Goal: Find contact information: Find contact information

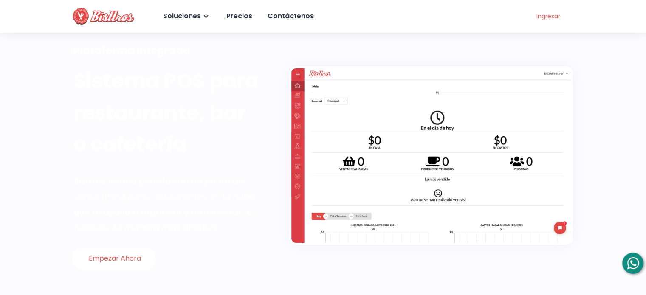
scroll to position [85, 0]
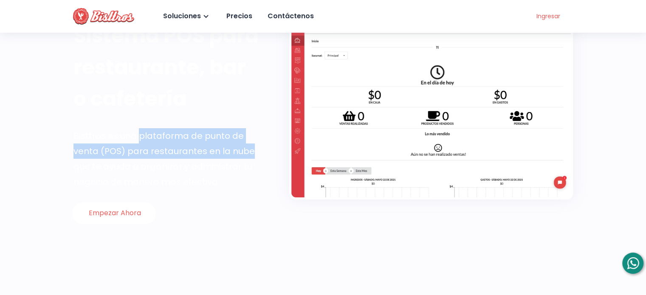
drag, startPoint x: 138, startPoint y: 132, endPoint x: 251, endPoint y: 148, distance: 114.7
click at [251, 148] on div "Bisttros es una plataforma de punto de venta (POS) para restaurantes en la nube…" at bounding box center [168, 158] width 189 height 61
copy div "plataforma de punto de venta (POS) para restaurantes en la nube"
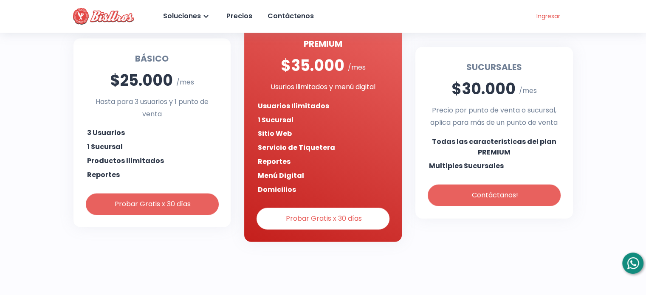
scroll to position [1870, 0]
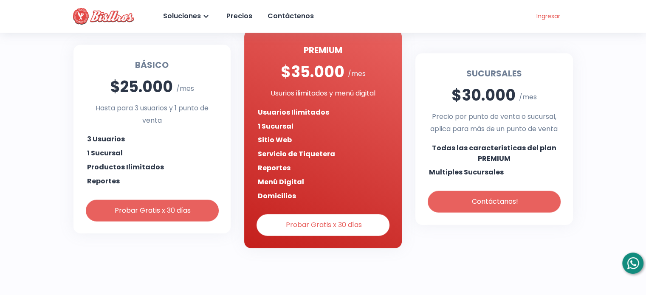
click at [23, 180] on div "Sin cláusulas de permanencia, cancela o [MEDICAL_DATA] de plan en cualquier mom…" at bounding box center [323, 45] width 646 height 422
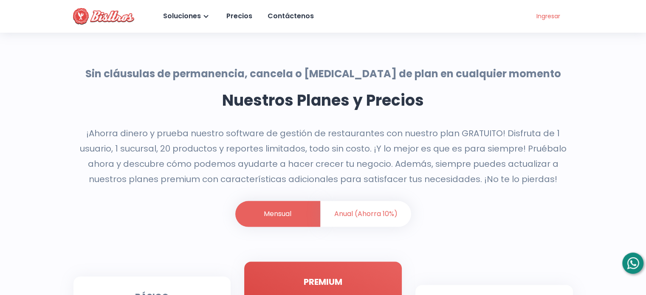
scroll to position [1636, 0]
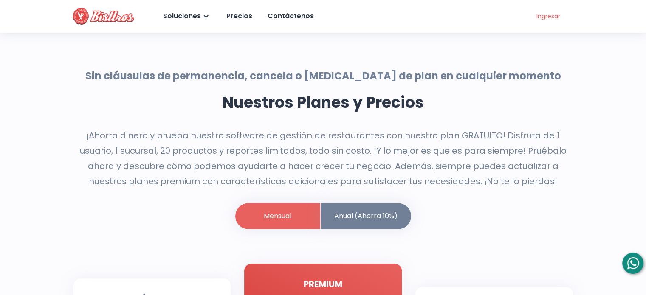
click at [338, 227] on li "Anual (Ahorra 10%)" at bounding box center [366, 217] width 91 height 26
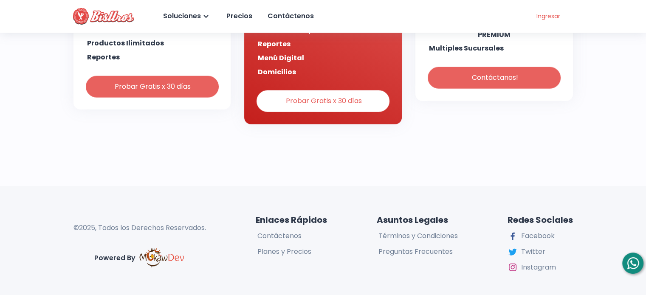
scroll to position [2018, 0]
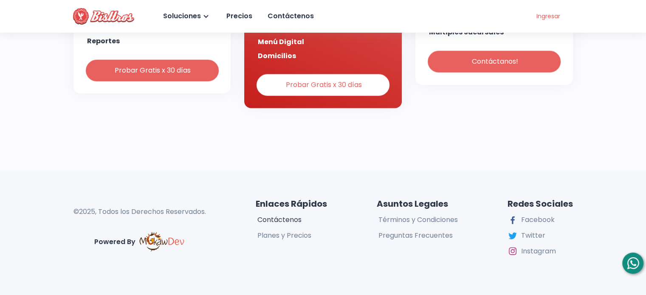
click at [275, 222] on div "Contáctenos" at bounding box center [279, 220] width 46 height 12
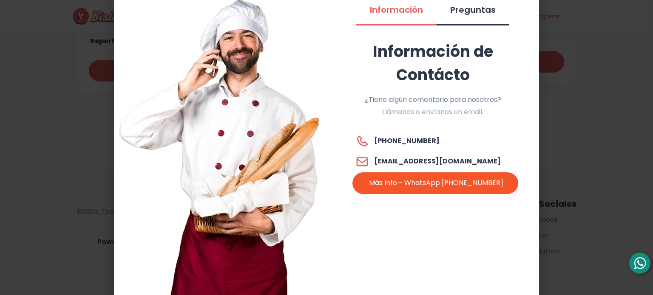
click at [465, 17] on li "Preguntas" at bounding box center [472, 13] width 73 height 23
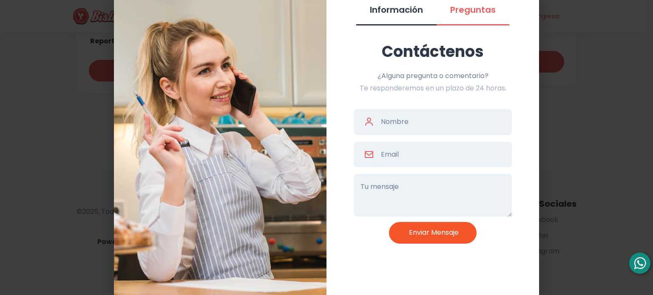
click at [407, 11] on li "Información" at bounding box center [396, 13] width 80 height 23
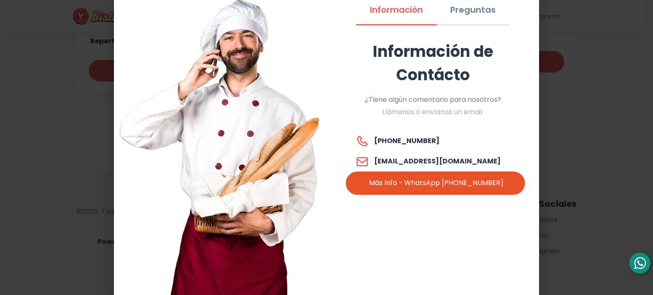
click at [423, 178] on div "Más Info - WhatsApp [PHONE_NUMBER]" at bounding box center [435, 183] width 136 height 12
click at [428, 180] on div "Más Info - WhatsApp [PHONE_NUMBER]" at bounding box center [435, 183] width 136 height 12
click at [434, 188] on div "Más Info - WhatsApp [PHONE_NUMBER]" at bounding box center [435, 183] width 136 height 12
click at [430, 181] on div "Más Info - WhatsApp [PHONE_NUMBER]" at bounding box center [435, 183] width 136 height 12
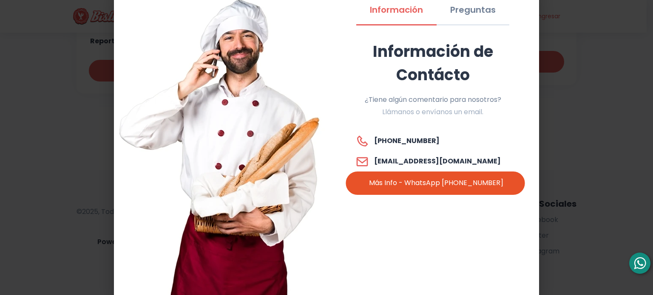
click at [430, 181] on div "Más Info - WhatsApp [PHONE_NUMBER]" at bounding box center [435, 183] width 136 height 12
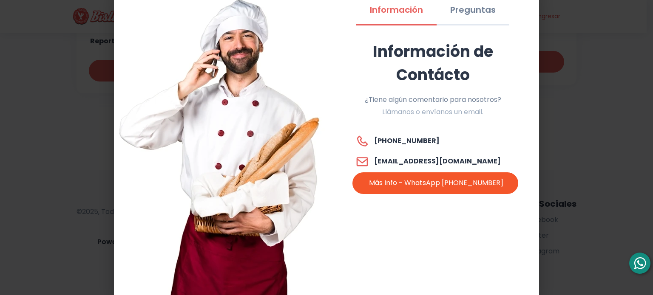
click at [642, 265] on div at bounding box center [639, 263] width 21 height 21
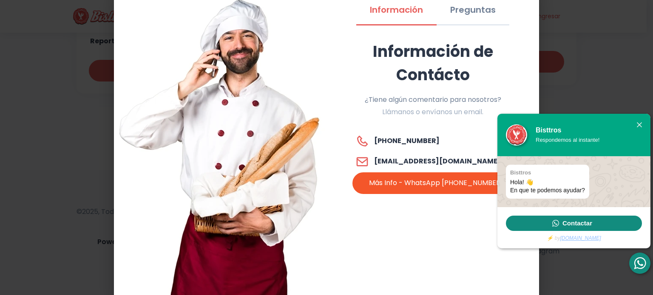
click at [528, 217] on link "Contactar" at bounding box center [574, 223] width 136 height 15
click at [639, 122] on div "Bisttros Respondemos al instante!" at bounding box center [573, 135] width 153 height 42
drag, startPoint x: 421, startPoint y: 141, endPoint x: 436, endPoint y: 139, distance: 15.8
click at [436, 139] on div "[PHONE_NUMBER]" at bounding box center [433, 141] width 158 height 17
click at [444, 139] on div "[PHONE_NUMBER]" at bounding box center [433, 141] width 158 height 17
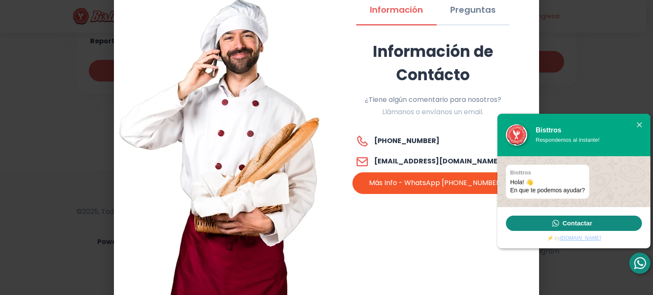
click at [637, 125] on div at bounding box center [639, 124] width 5 height 5
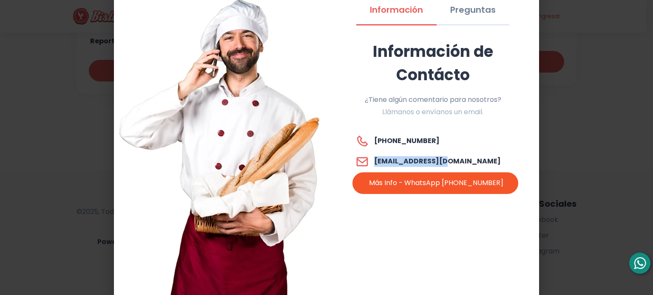
drag, startPoint x: 444, startPoint y: 160, endPoint x: 374, endPoint y: 161, distance: 70.5
click at [374, 161] on div "[EMAIL_ADDRESS][DOMAIN_NAME]" at bounding box center [433, 161] width 158 height 17
copy h6 "[EMAIL_ADDRESS][DOMAIN_NAME]"
click at [603, 185] on div "Información Preguntas Información de Contácto ¿Tiene algún comentario para noso…" at bounding box center [326, 147] width 653 height 295
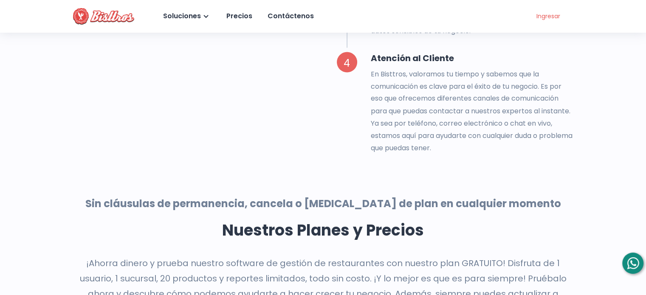
scroll to position [1253, 0]
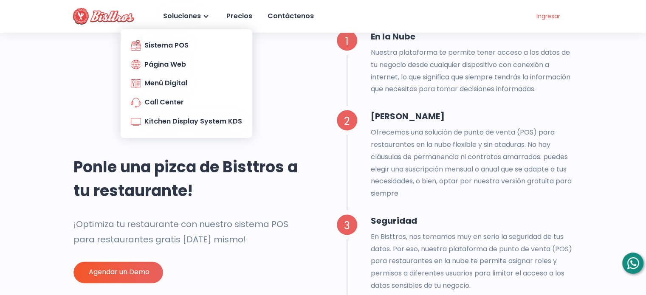
click at [198, 17] on div "Soluciones" at bounding box center [181, 16] width 40 height 12
click at [173, 103] on div "Call Center" at bounding box center [157, 102] width 53 height 12
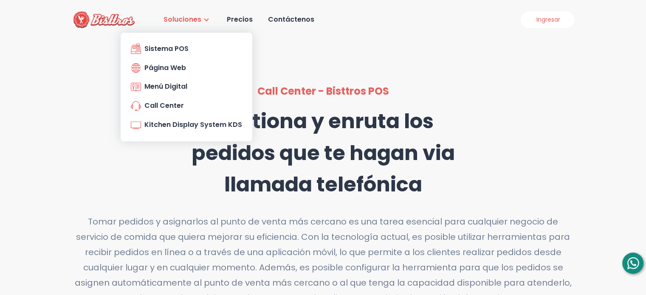
click at [203, 20] on icon at bounding box center [206, 19] width 10 height 10
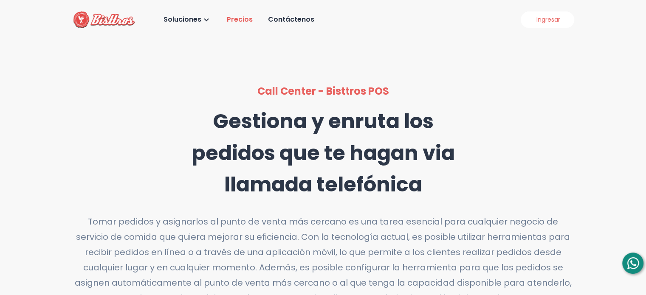
click at [242, 18] on div "Precios" at bounding box center [239, 20] width 28 height 12
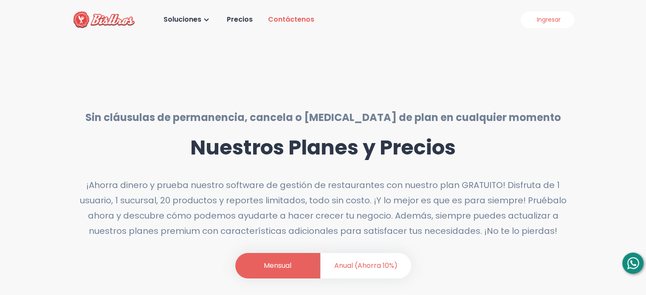
click at [299, 17] on div "Contáctenos" at bounding box center [290, 20] width 48 height 12
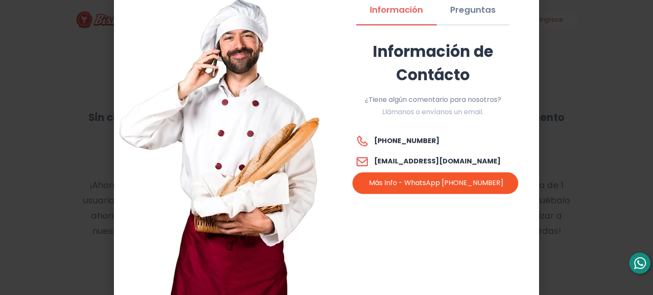
click at [573, 47] on div "Información Preguntas Información de Contácto ¿Tiene algún comentario para noso…" at bounding box center [326, 147] width 653 height 295
